Goal: Use online tool/utility: Use online tool/utility

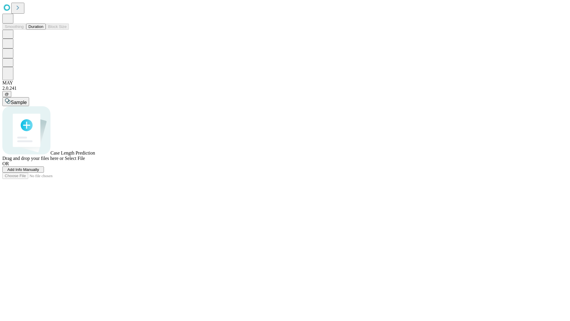
click at [43, 30] on button "Duration" at bounding box center [36, 26] width 20 height 6
click at [85, 161] on span "Select File" at bounding box center [75, 158] width 20 height 5
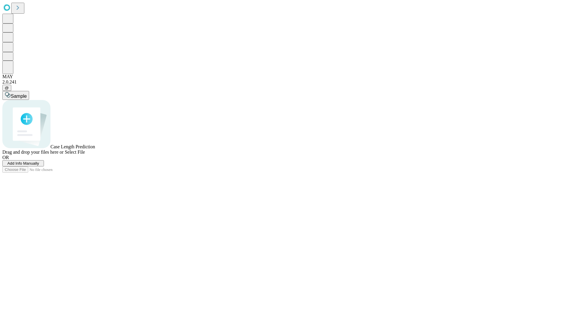
click at [85, 154] on span "Select File" at bounding box center [75, 151] width 20 height 5
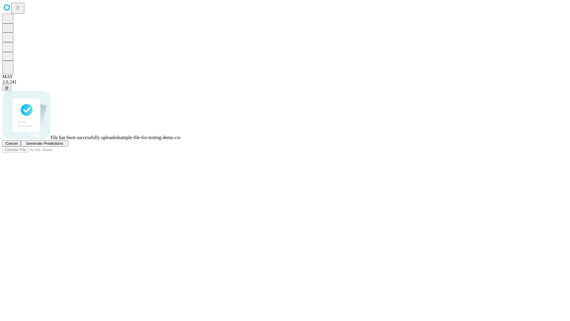
click at [63, 146] on span "Generate Predictions" at bounding box center [44, 143] width 37 height 4
